Goal: Task Accomplishment & Management: Use online tool/utility

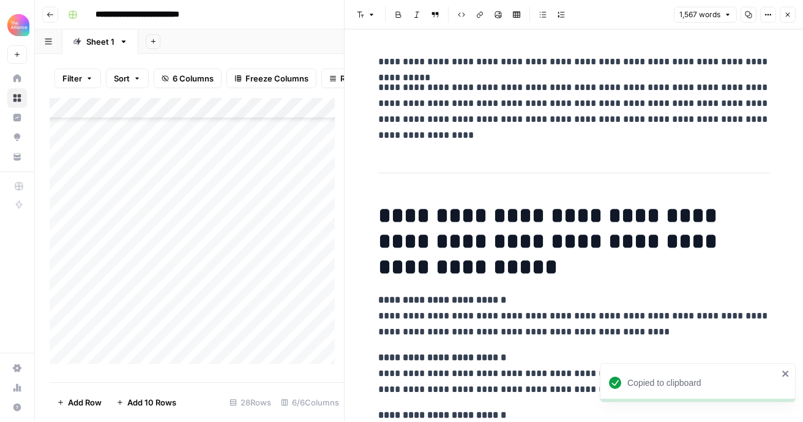
scroll to position [108, 0]
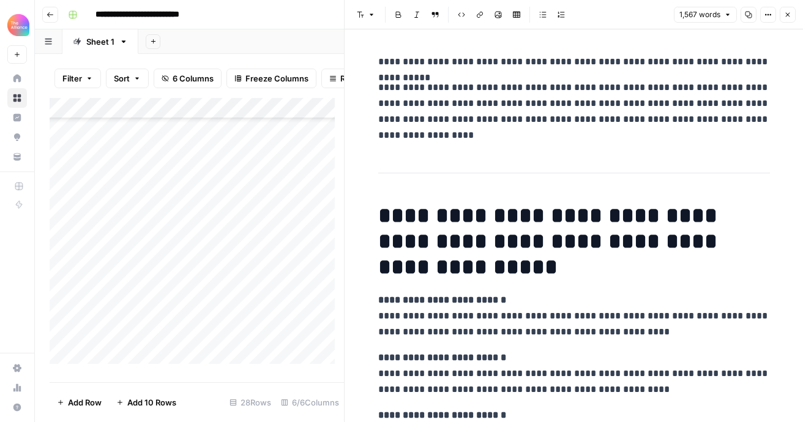
click at [790, 15] on icon "button" at bounding box center [787, 14] width 7 height 7
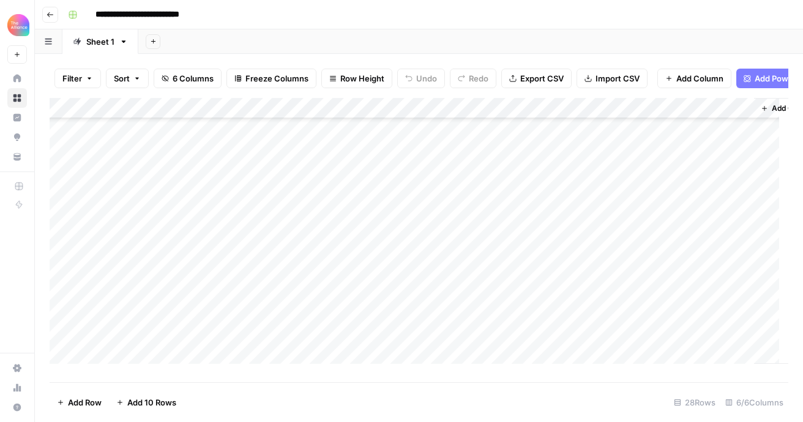
click at [158, 212] on div "Add Column" at bounding box center [419, 235] width 739 height 275
click at [524, 231] on div "Add Column" at bounding box center [419, 235] width 739 height 275
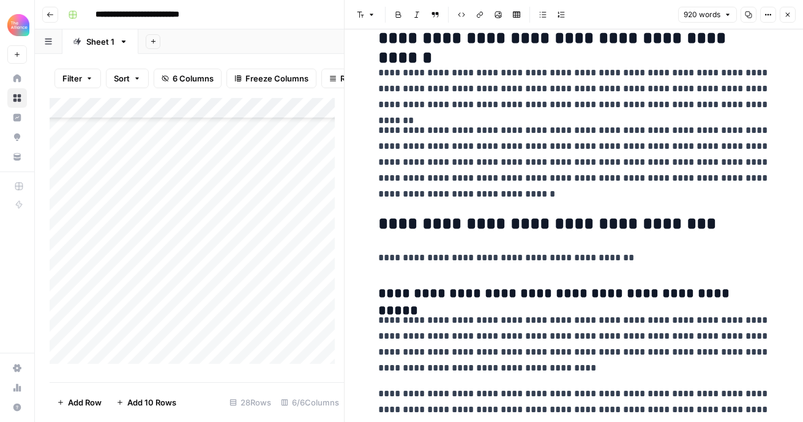
scroll to position [162, 0]
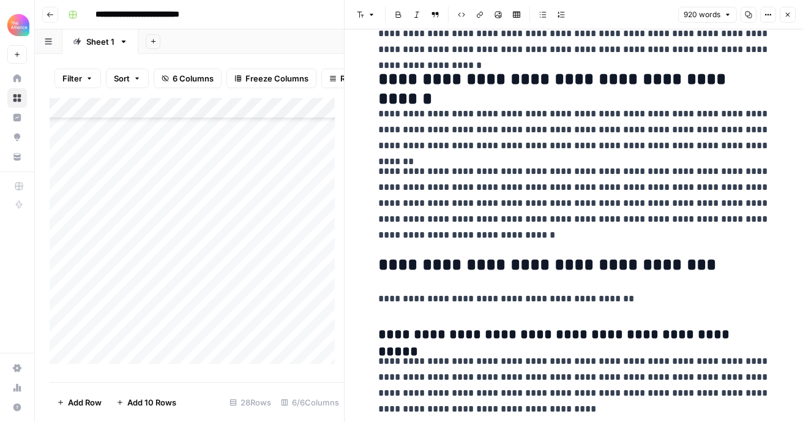
click at [790, 13] on icon "button" at bounding box center [787, 14] width 7 height 7
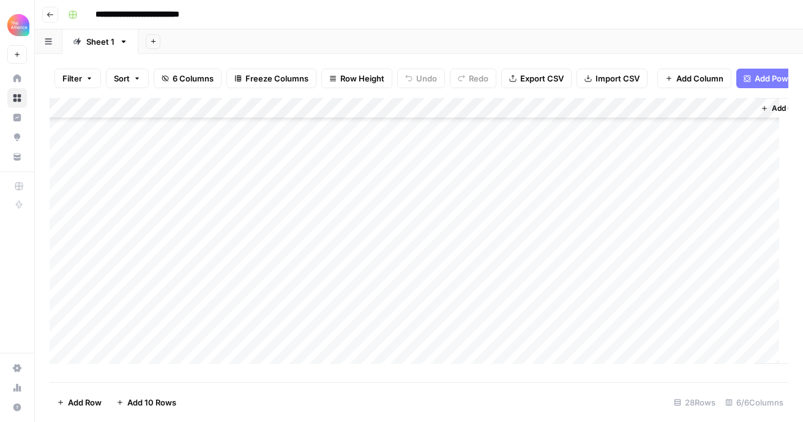
click at [583, 234] on div "Add Column" at bounding box center [419, 235] width 739 height 275
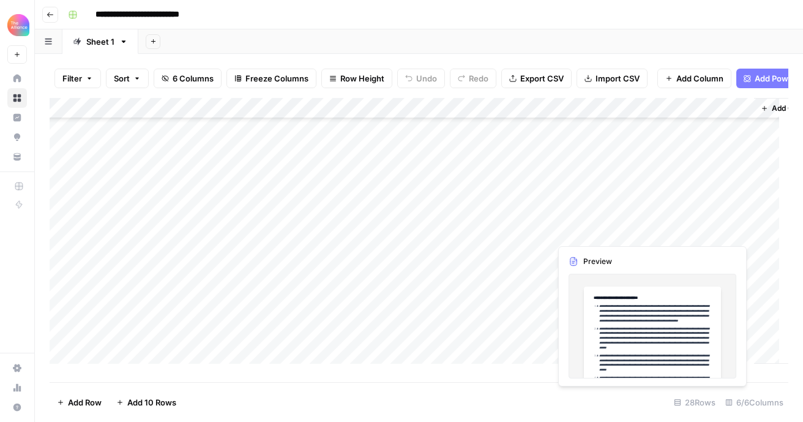
click at [692, 226] on div "Add Column" at bounding box center [419, 235] width 739 height 275
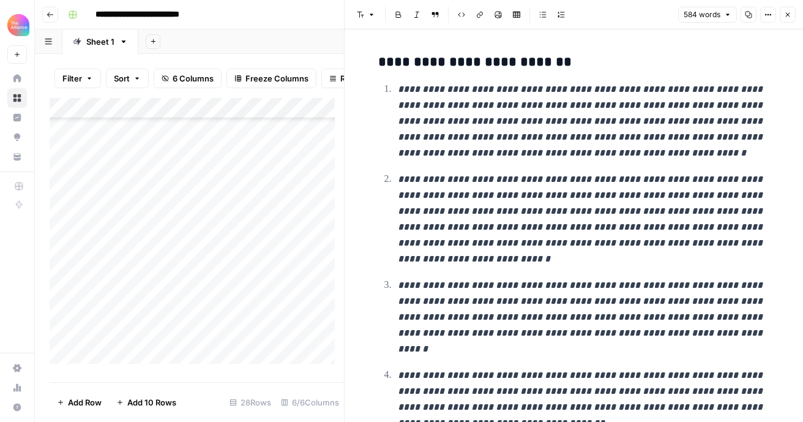
click at [784, 17] on icon "button" at bounding box center [787, 14] width 7 height 7
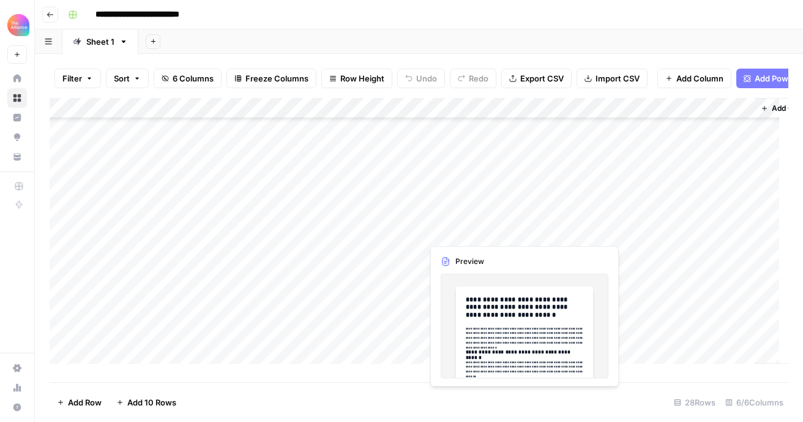
click at [471, 234] on div "Add Column" at bounding box center [419, 235] width 739 height 275
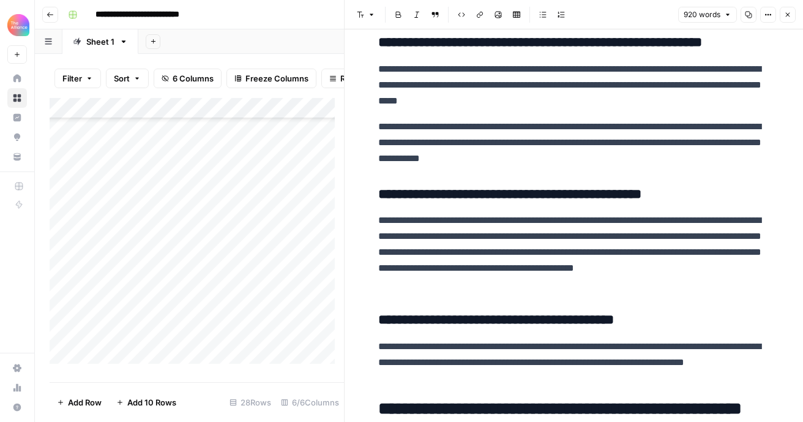
scroll to position [813, 0]
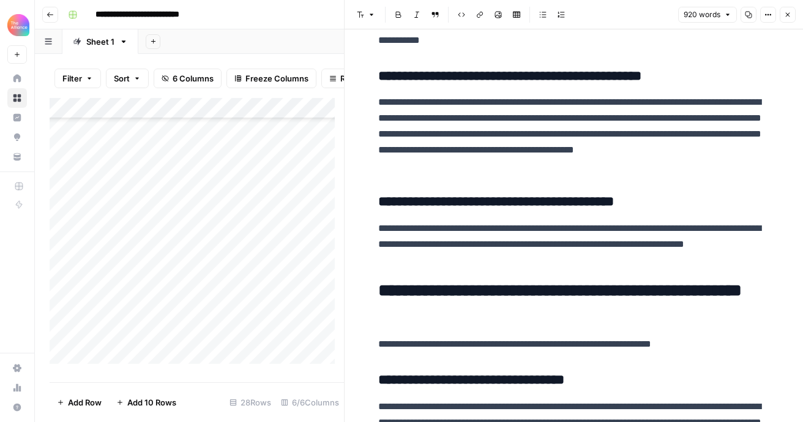
click at [781, 18] on button "Close" at bounding box center [788, 15] width 16 height 16
